Goal: Information Seeking & Learning: Learn about a topic

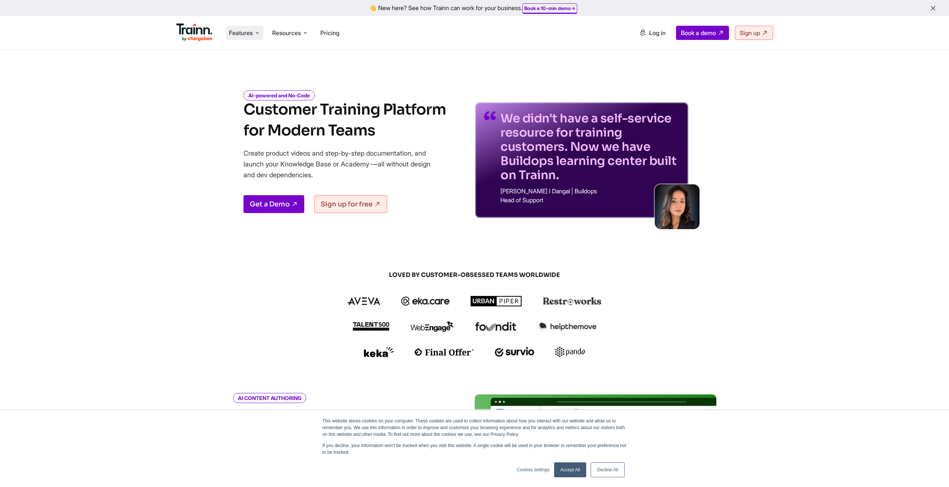
click at [245, 34] on span "Features" at bounding box center [241, 33] width 24 height 8
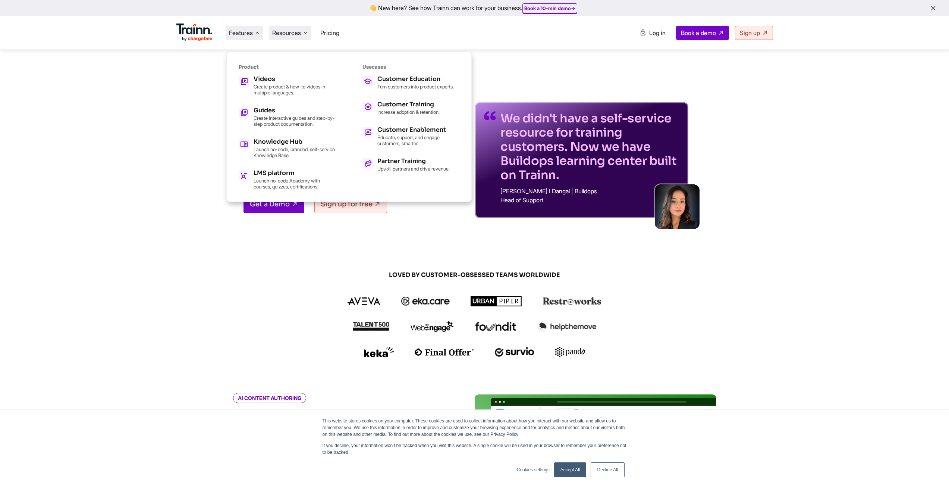
click at [294, 33] on span "Resources" at bounding box center [286, 33] width 29 height 8
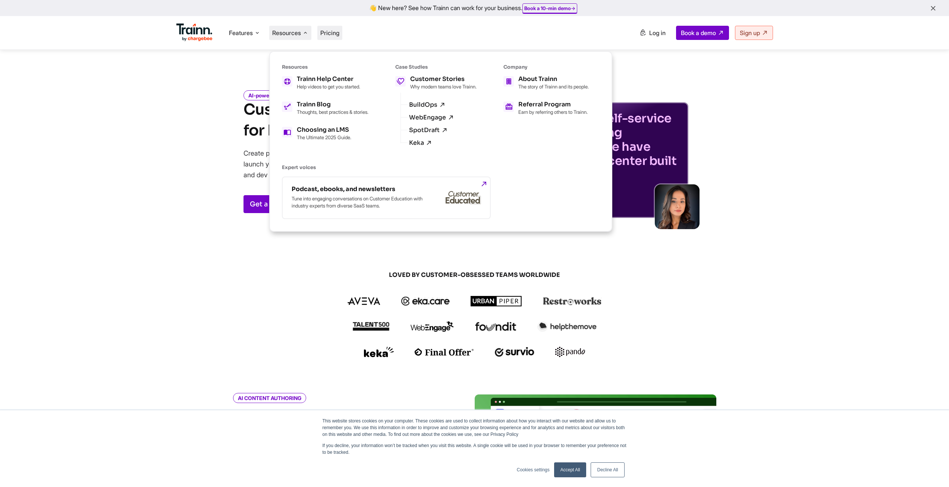
click at [339, 31] on span "Pricing" at bounding box center [329, 32] width 19 height 7
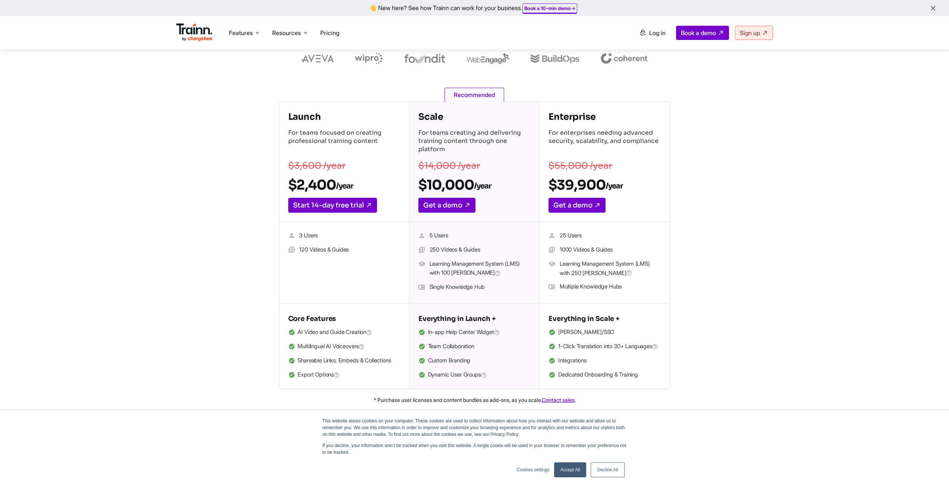
scroll to position [112, 0]
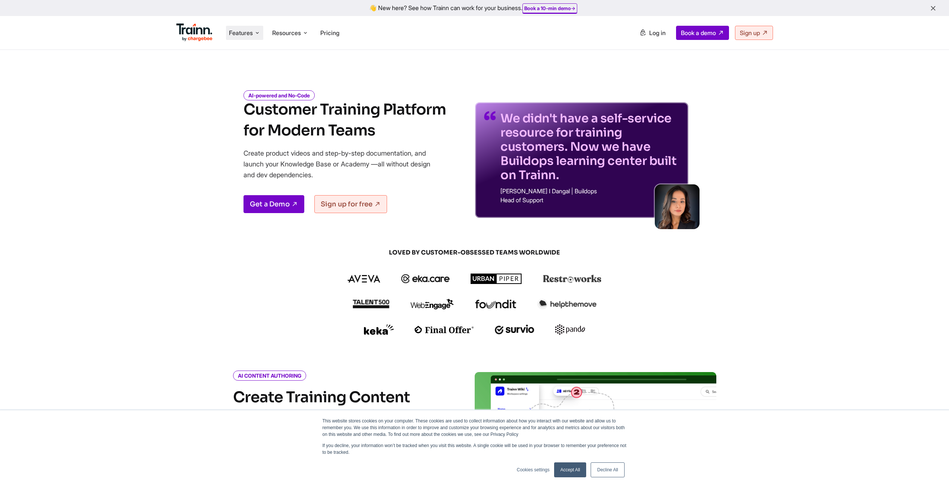
click at [256, 32] on icon at bounding box center [257, 32] width 6 height 7
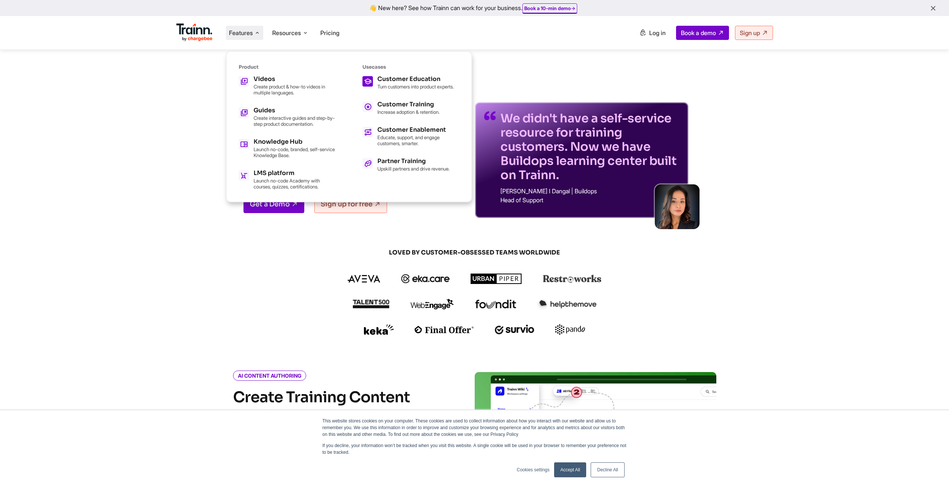
click at [430, 81] on h5 "Customer Education" at bounding box center [415, 79] width 76 height 6
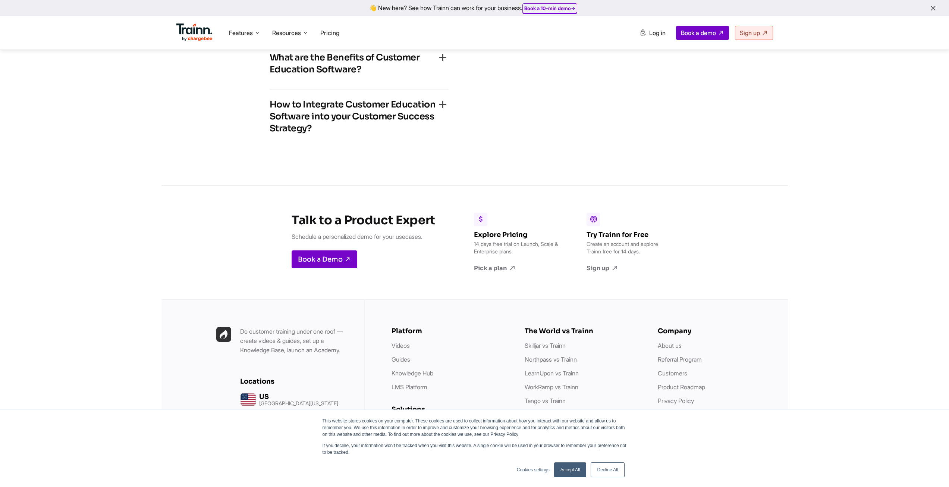
scroll to position [1641, 0]
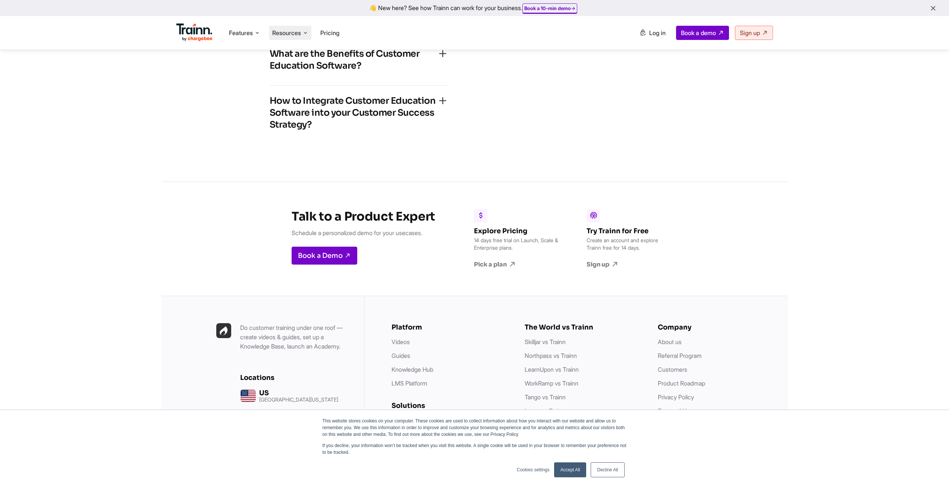
click at [301, 35] on span "Resources" at bounding box center [286, 33] width 29 height 8
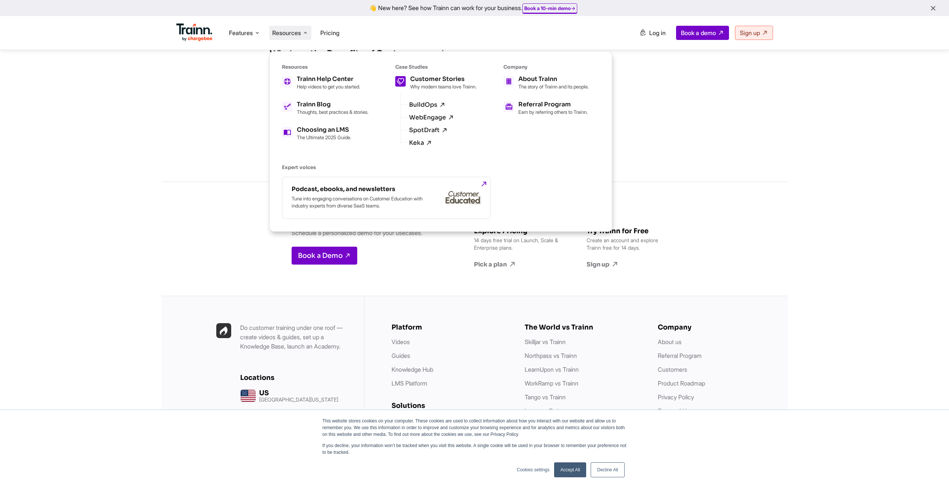
click at [449, 81] on h5 "Customer Stories" at bounding box center [443, 79] width 66 height 6
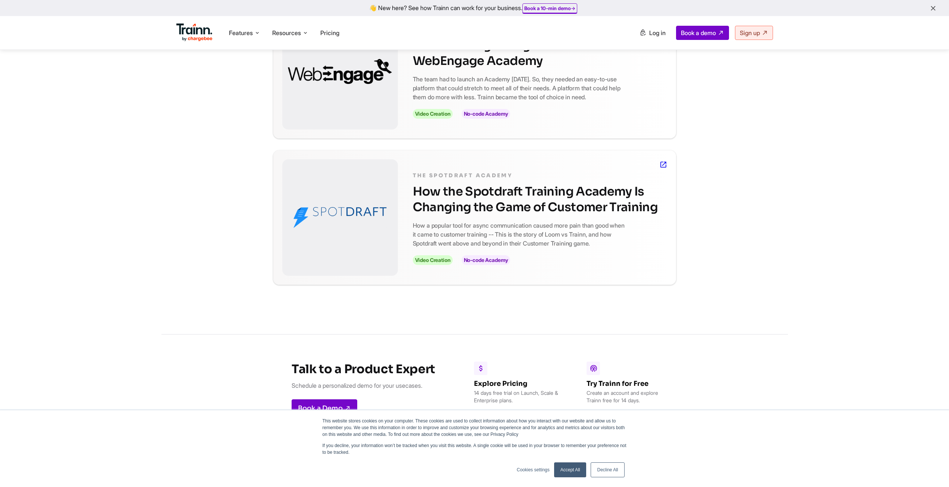
scroll to position [261, 0]
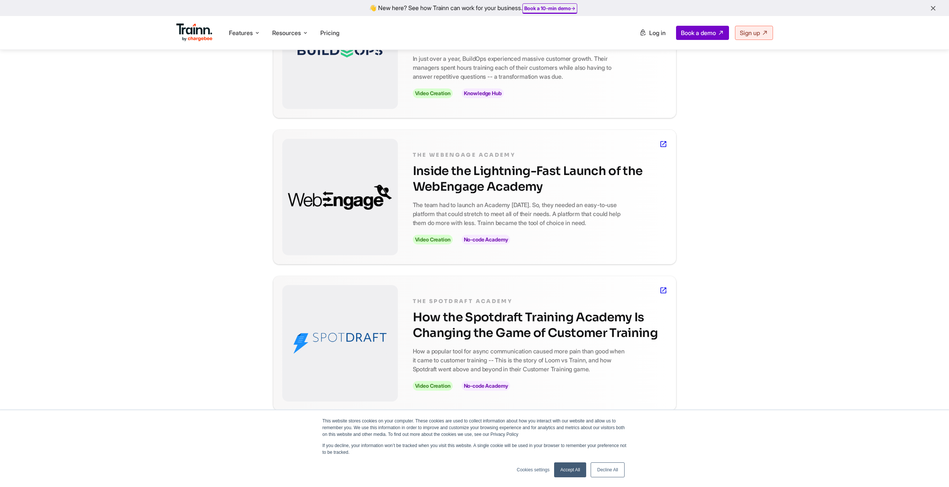
click at [353, 288] on div at bounding box center [340, 343] width 116 height 116
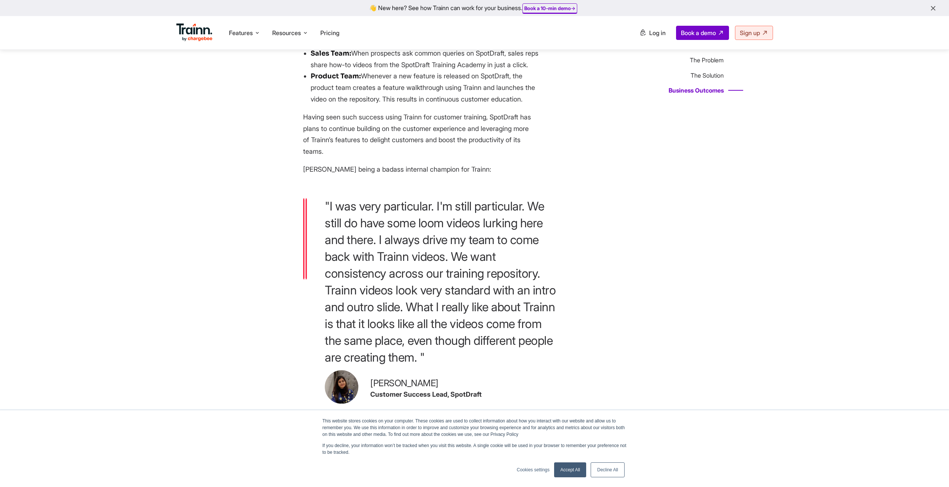
scroll to position [2051, 0]
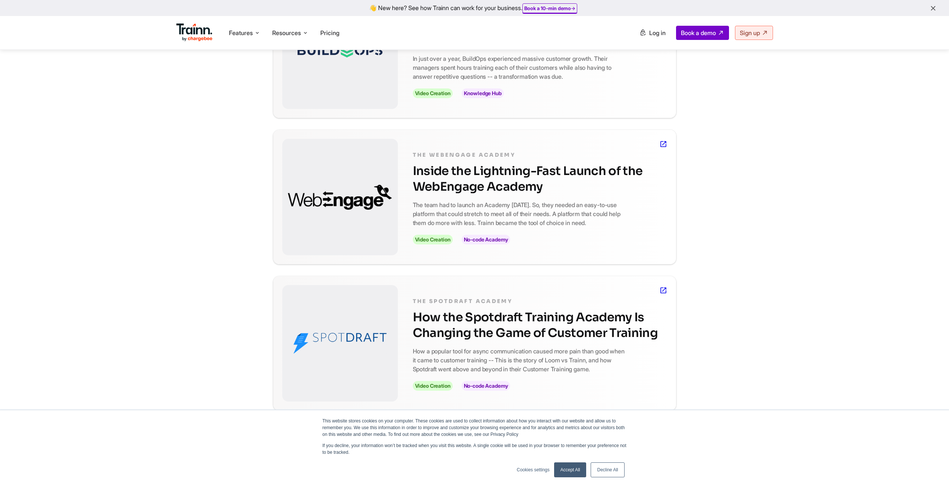
scroll to position [75, 0]
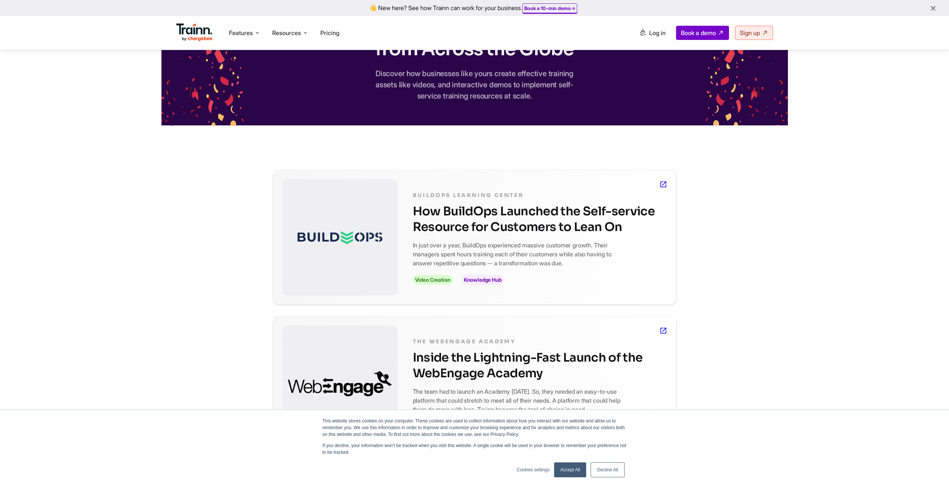
click at [380, 351] on div at bounding box center [340, 383] width 116 height 116
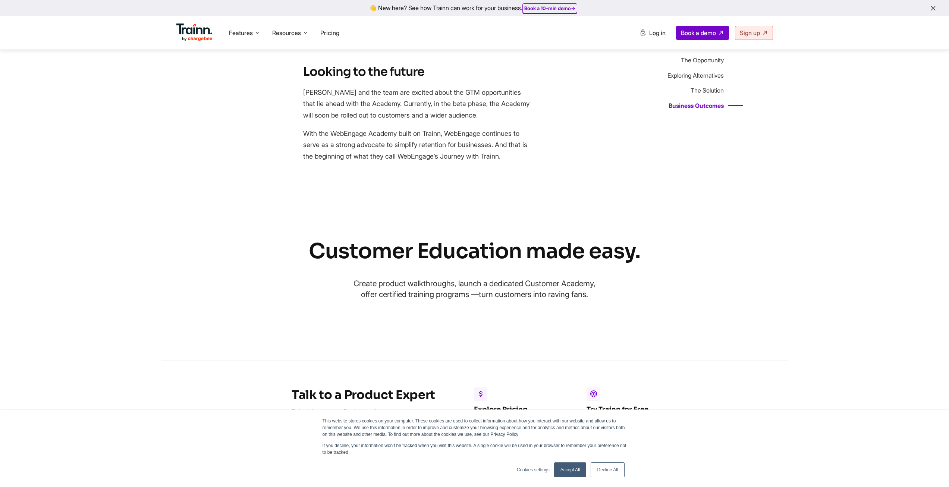
scroll to position [1790, 0]
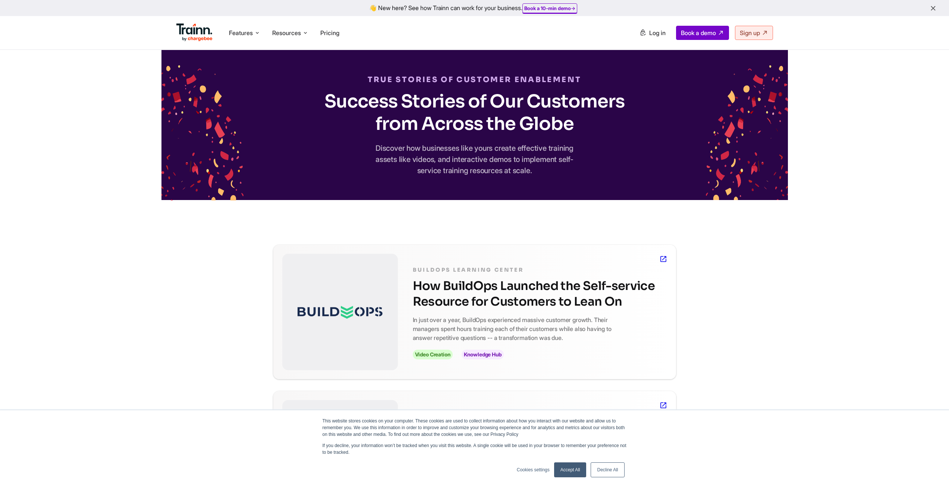
click at [201, 31] on img at bounding box center [194, 32] width 37 height 18
